Goal: Transaction & Acquisition: Purchase product/service

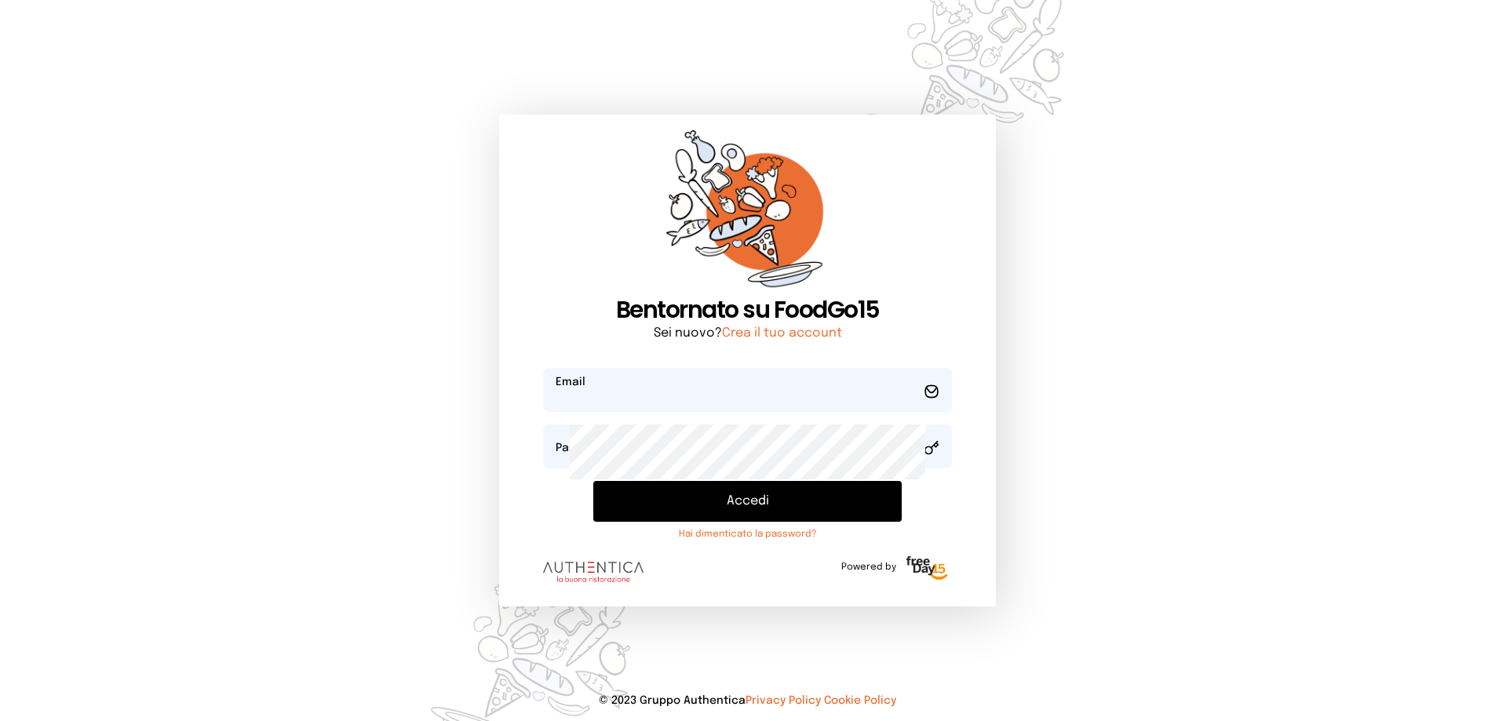
type input "**********"
click at [740, 522] on button "Accedi" at bounding box center [747, 501] width 309 height 41
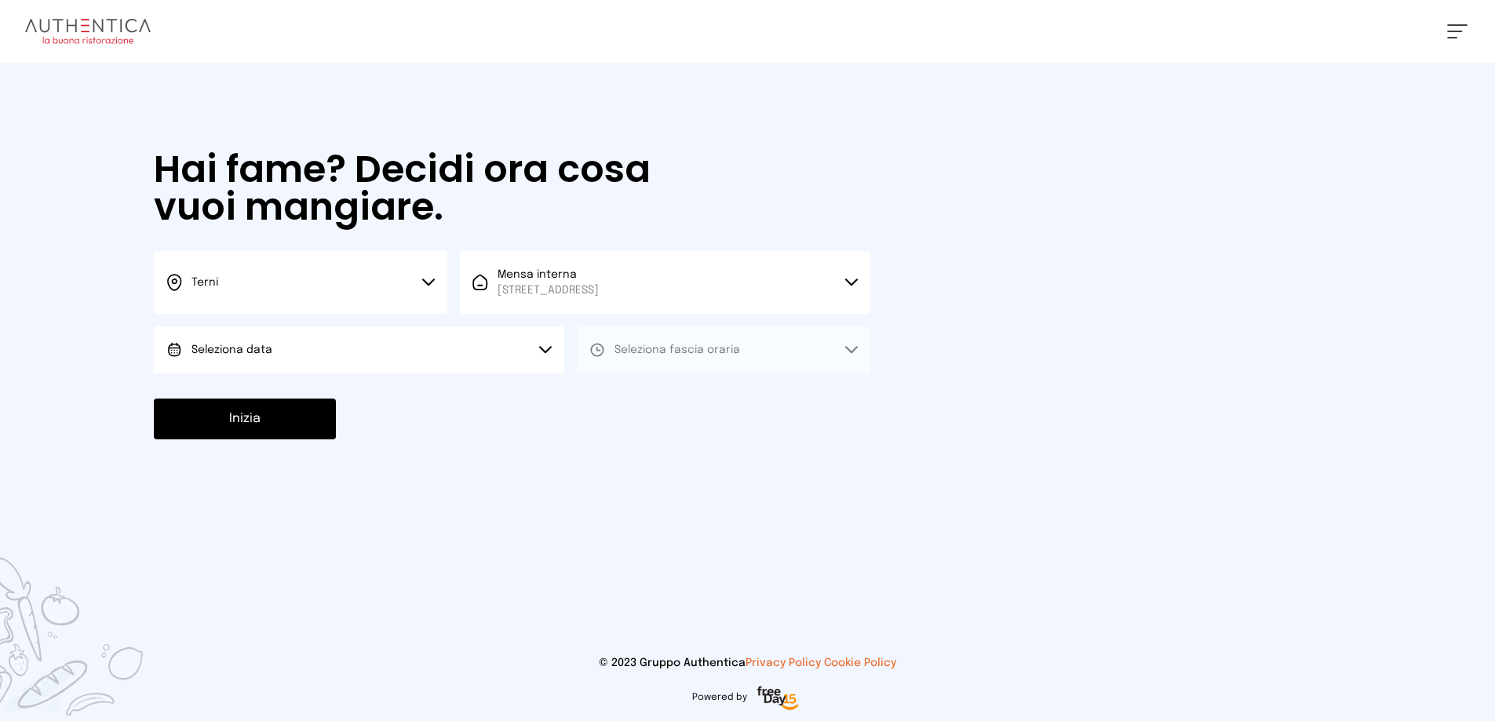
click at [387, 374] on button "Seleziona data" at bounding box center [359, 350] width 411 height 47
click at [360, 414] on li "[DATE], [DATE]" at bounding box center [359, 394] width 411 height 41
click at [744, 374] on button "Seleziona fascia oraria" at bounding box center [724, 350] width 294 height 47
click at [735, 414] on li "Pranzo" at bounding box center [724, 394] width 294 height 41
click at [316, 440] on button "Inizia" at bounding box center [245, 419] width 182 height 41
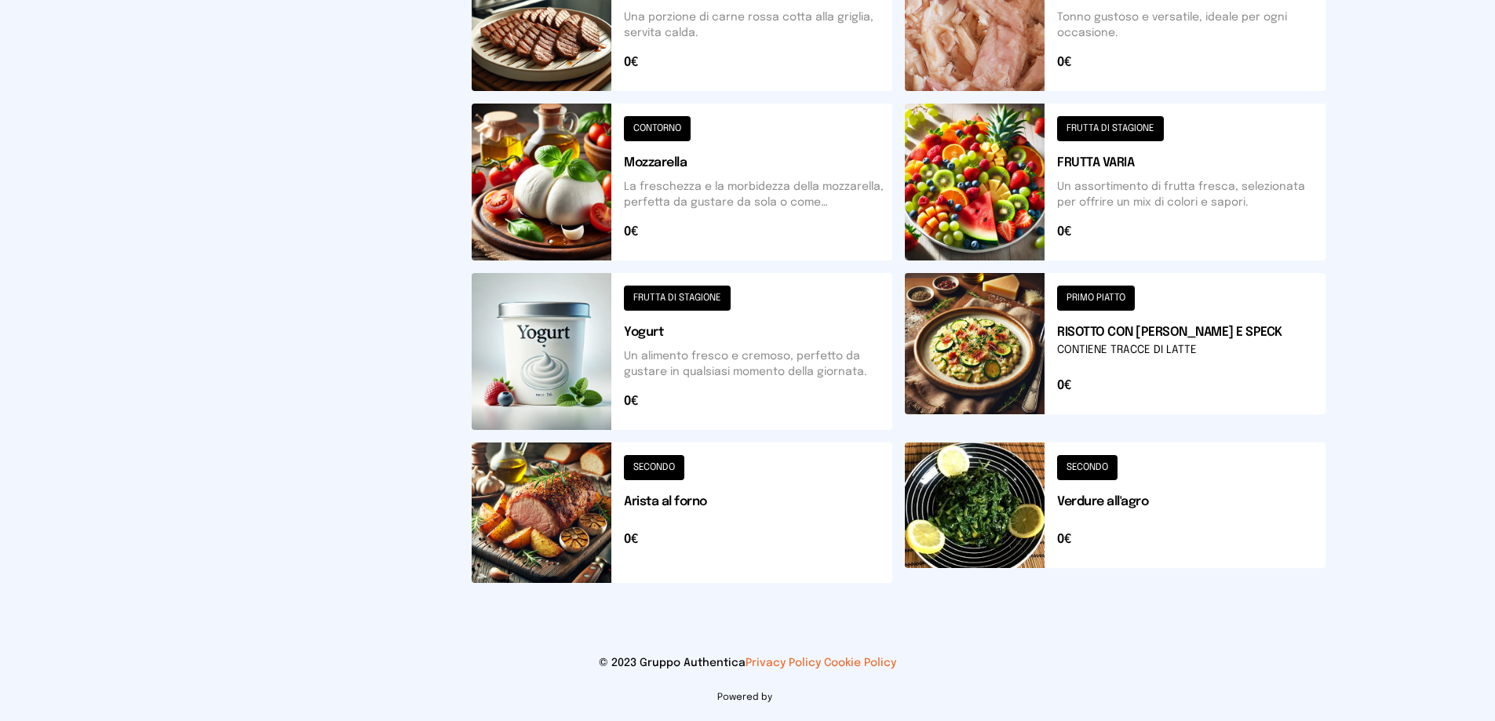
scroll to position [785, 0]
click at [1164, 329] on button at bounding box center [1115, 351] width 421 height 157
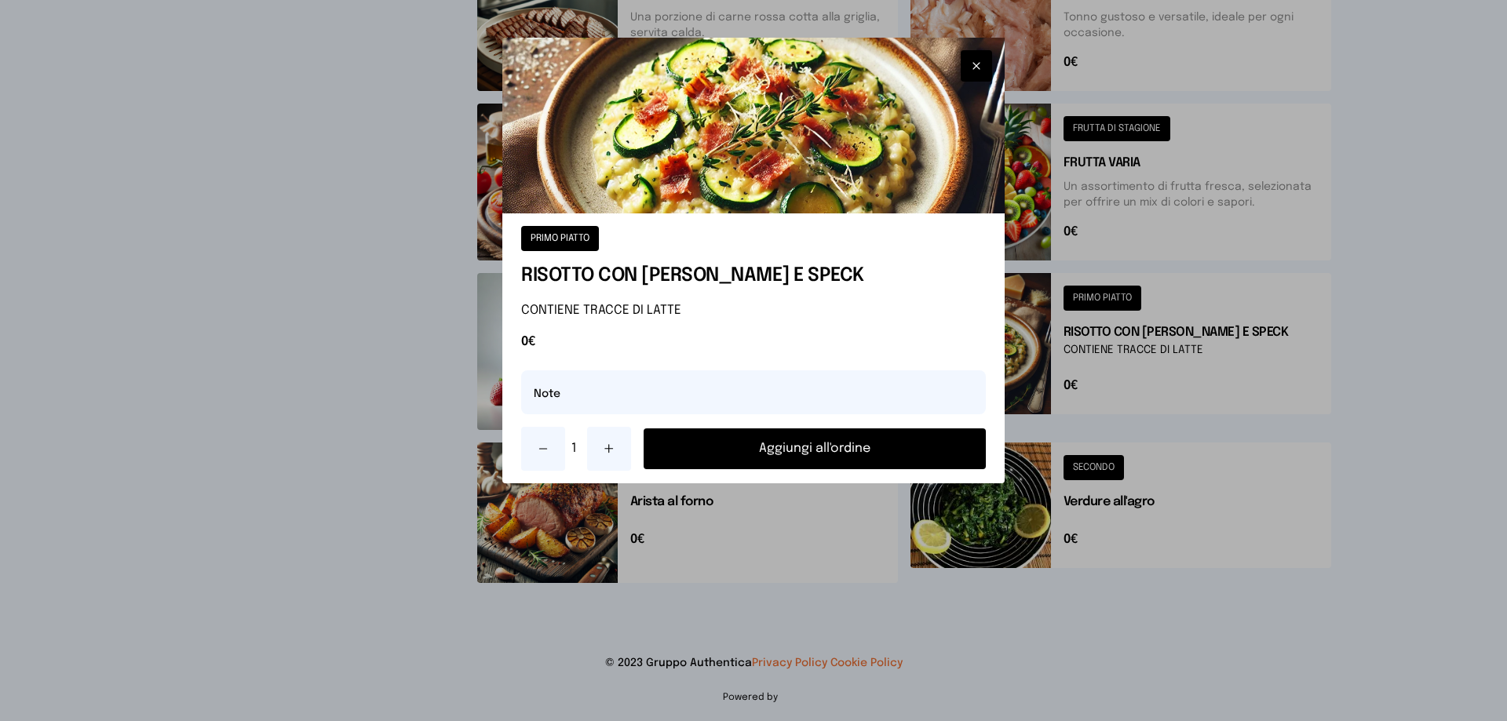
click at [903, 469] on button "Aggiungi all'ordine" at bounding box center [815, 449] width 342 height 41
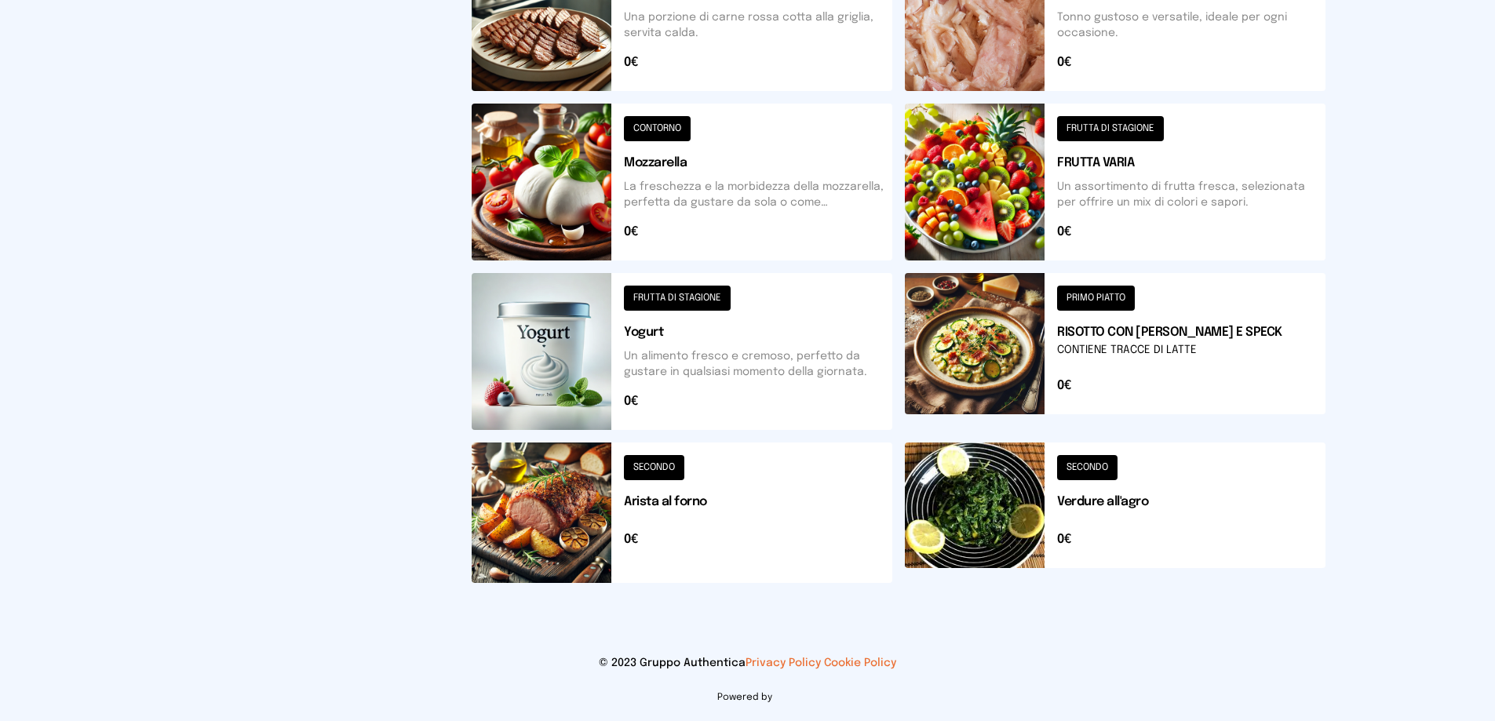
click at [1163, 542] on button at bounding box center [1115, 513] width 421 height 141
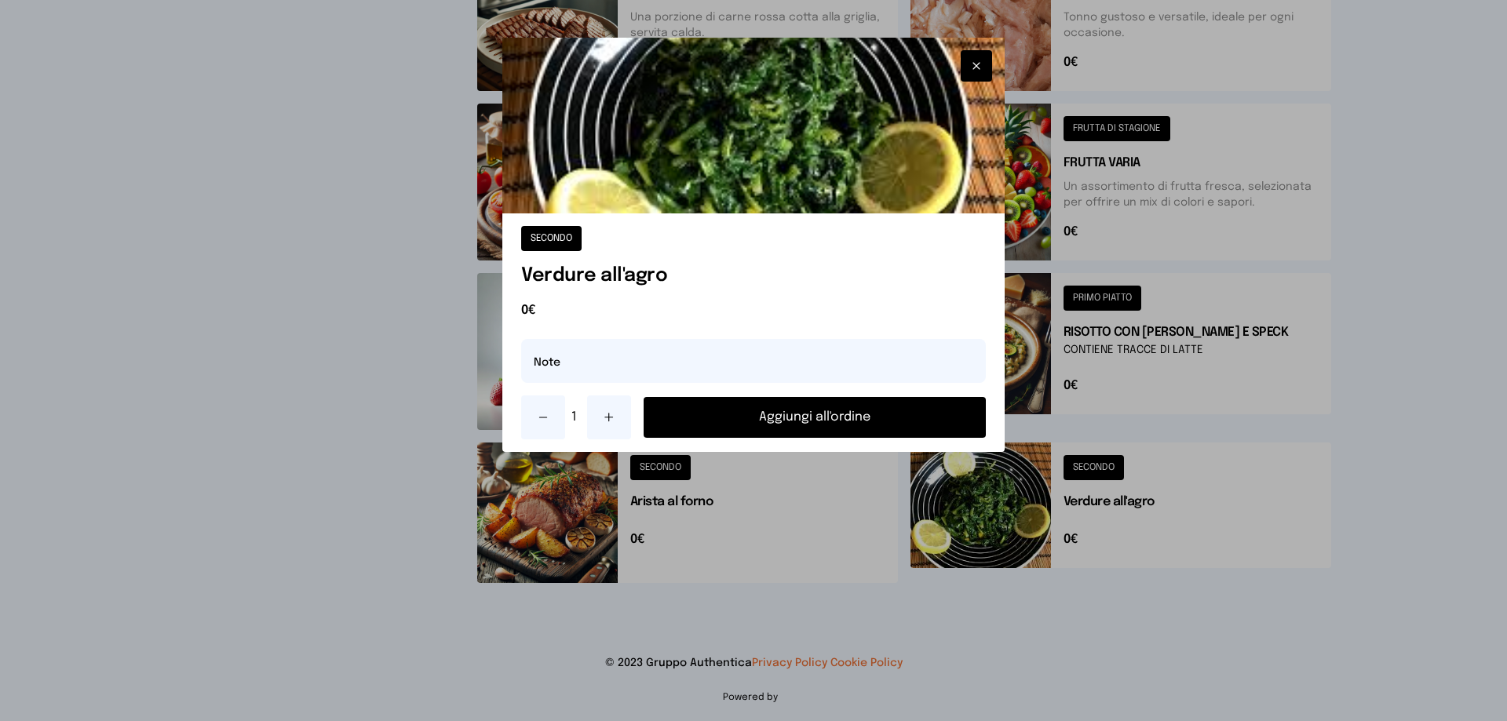
click at [853, 438] on button "Aggiungi all'ordine" at bounding box center [815, 417] width 342 height 41
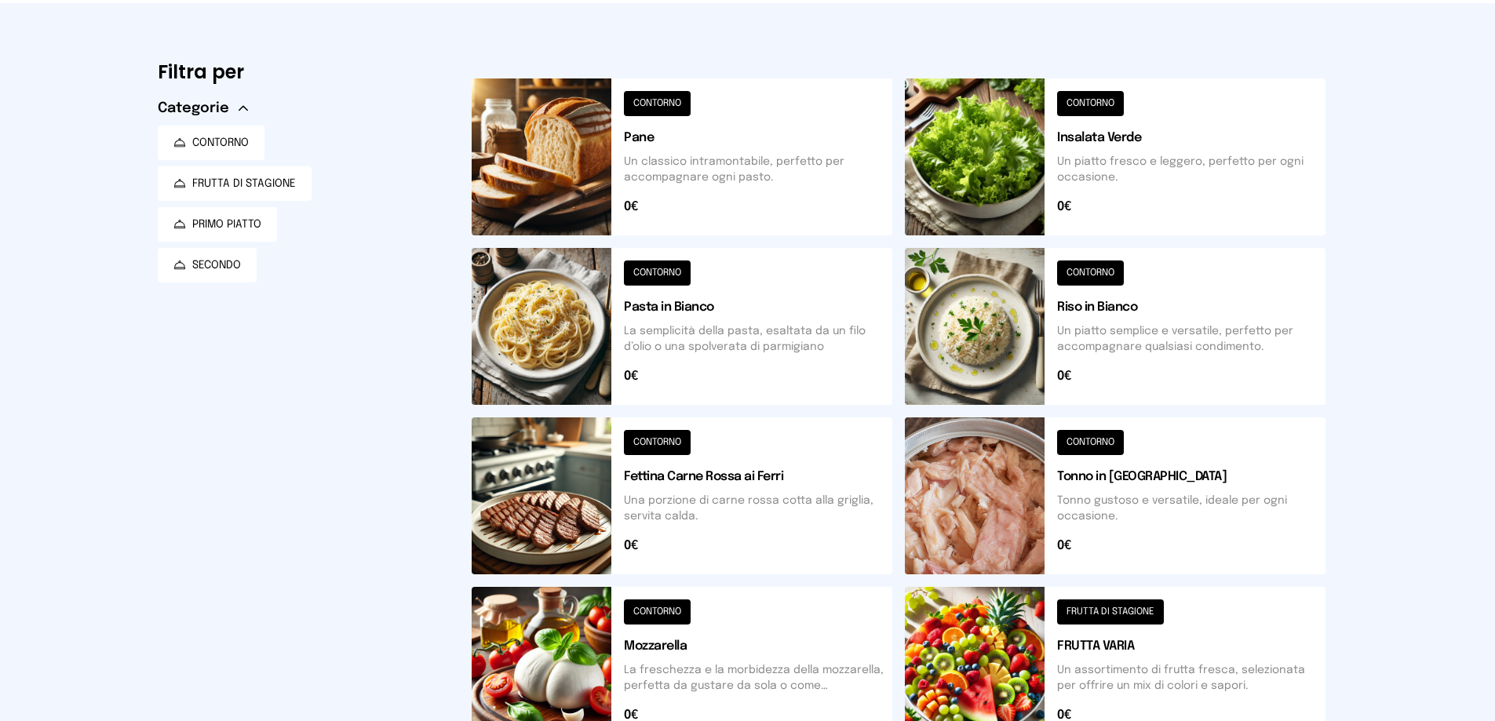
scroll to position [0, 0]
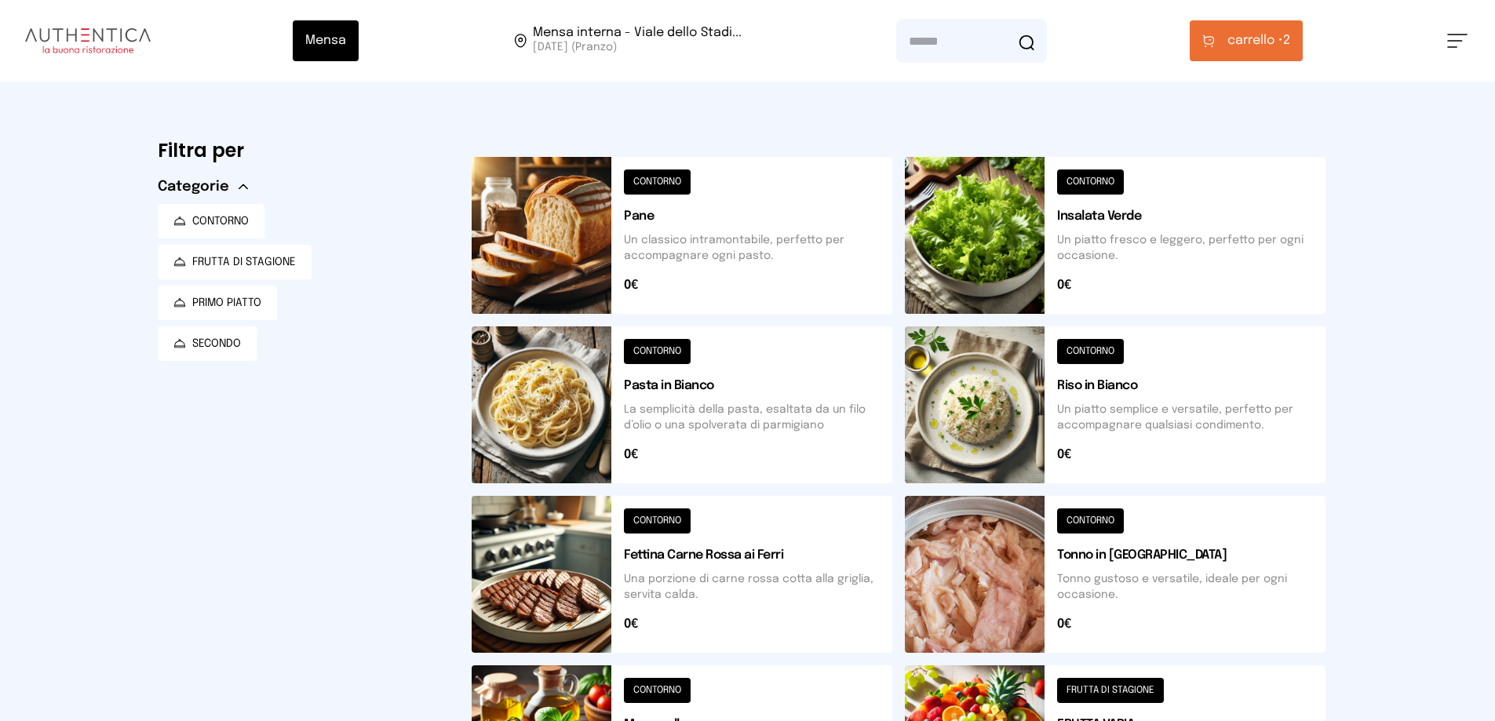
click at [1269, 50] on span "carrello •" at bounding box center [1256, 40] width 56 height 19
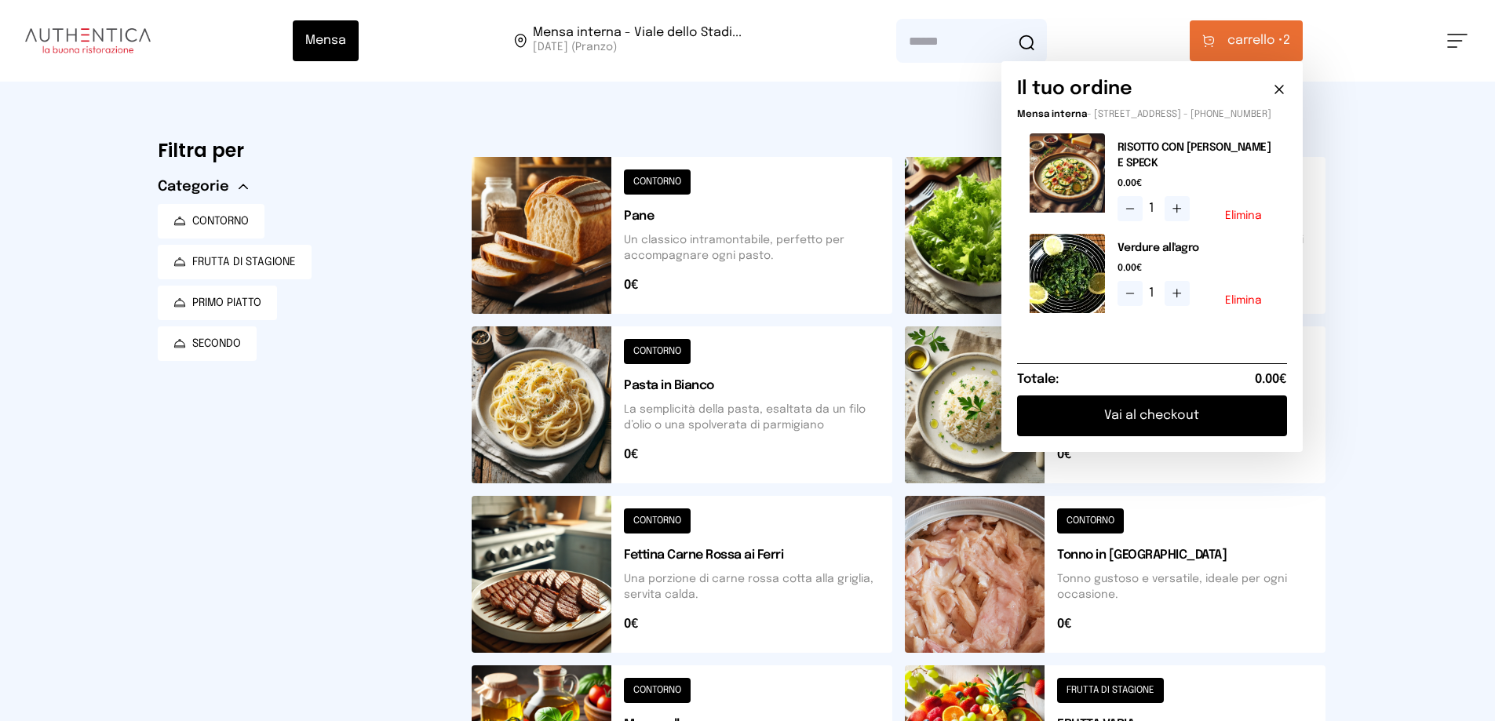
click at [1105, 436] on button "Vai al checkout" at bounding box center [1152, 416] width 270 height 41
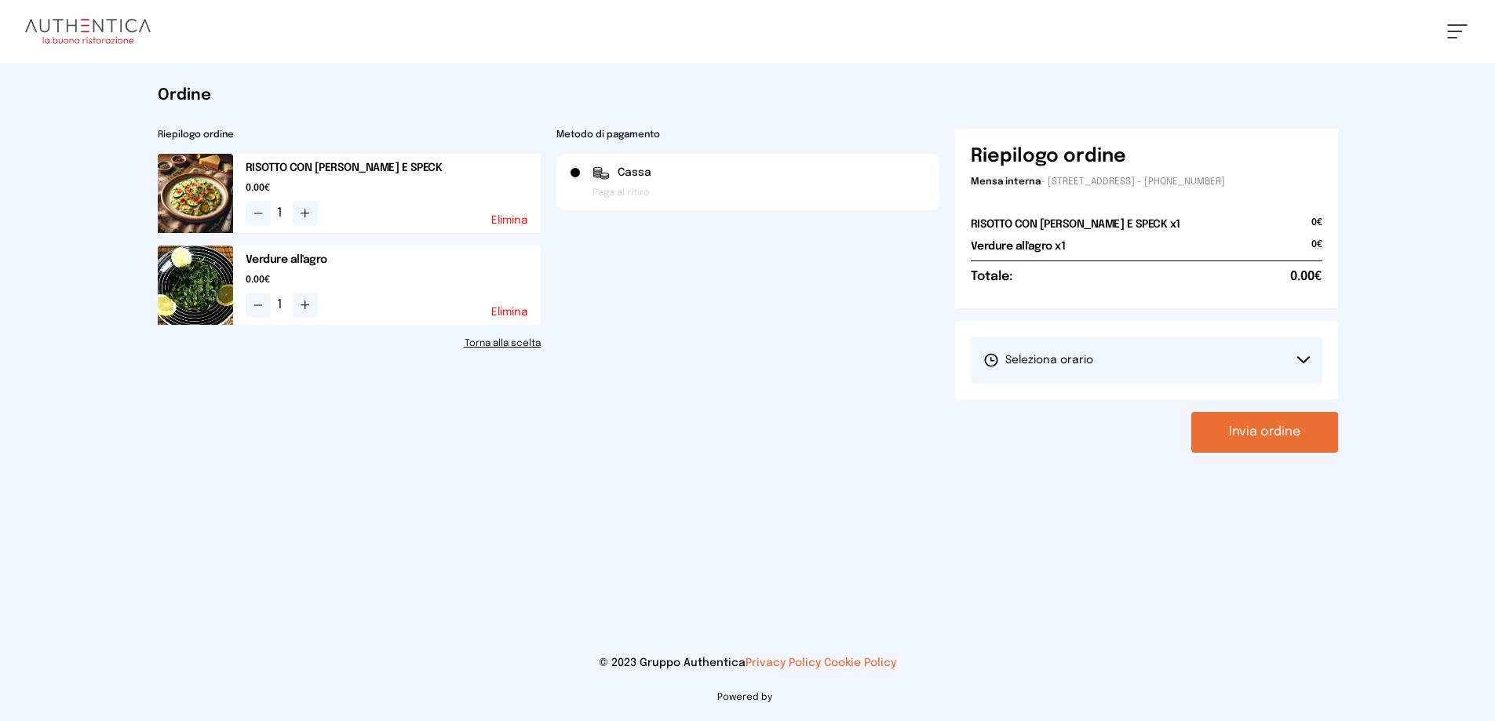
click at [1072, 384] on button "Seleziona orario" at bounding box center [1147, 360] width 352 height 47
click at [1076, 412] on span "1° Turno (13:00 - 15:00)" at bounding box center [1043, 404] width 119 height 16
click at [1233, 453] on button "Invia ordine" at bounding box center [1265, 432] width 147 height 41
